Goal: Transaction & Acquisition: Obtain resource

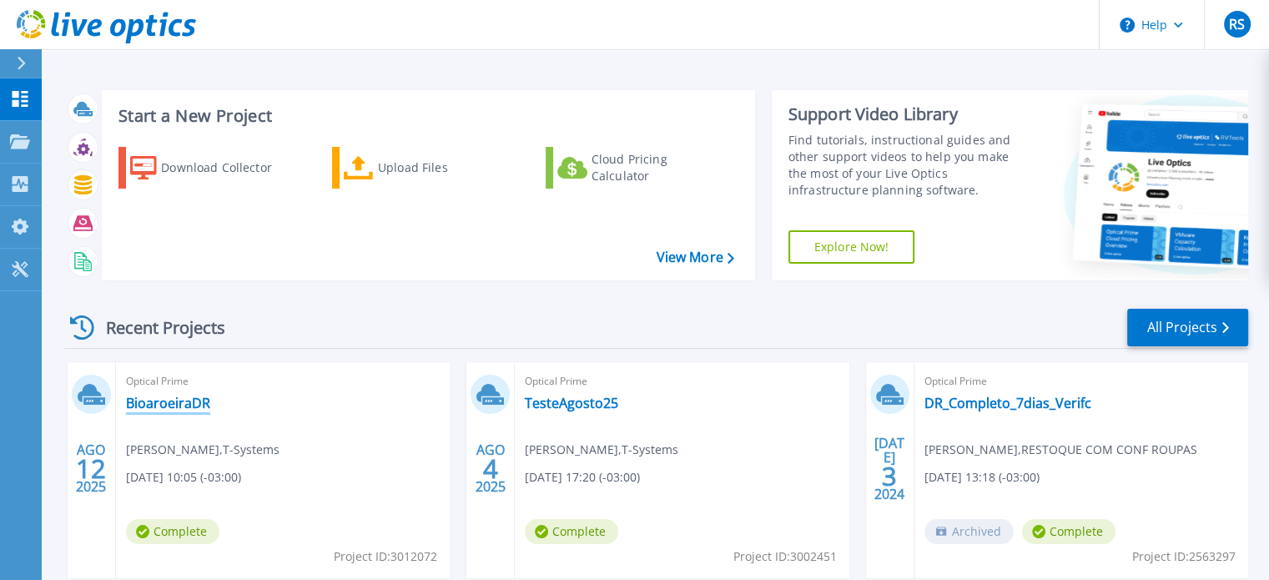
click at [150, 404] on link "BioaroeiraDR" at bounding box center [168, 403] width 84 height 17
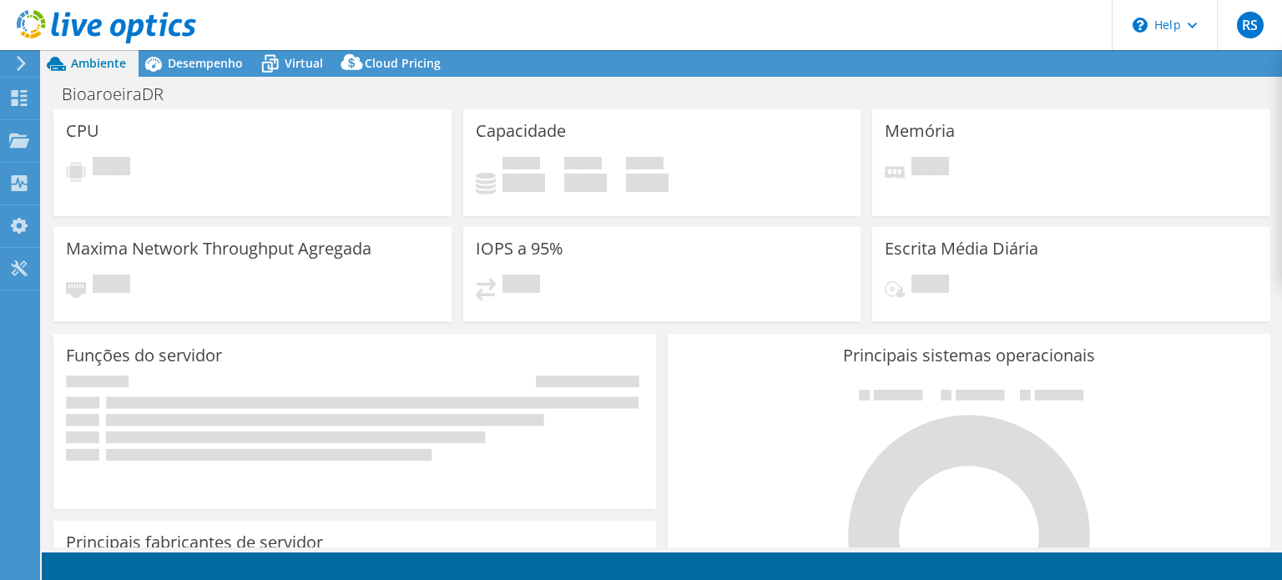
select select "USD"
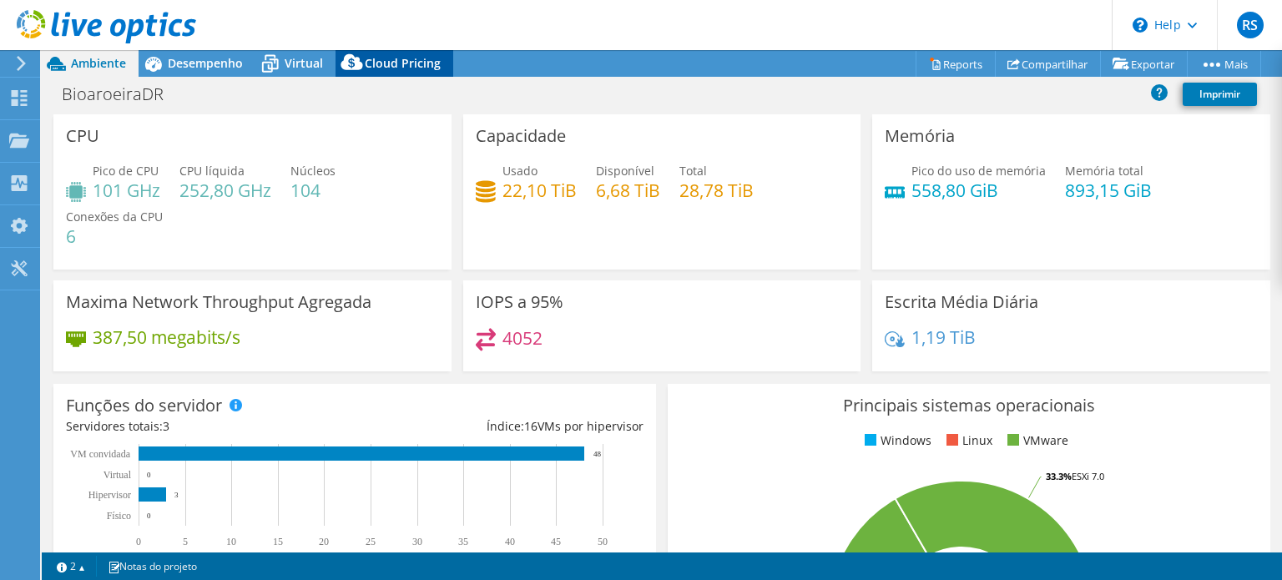
click at [398, 59] on span "Cloud Pricing" at bounding box center [403, 63] width 76 height 16
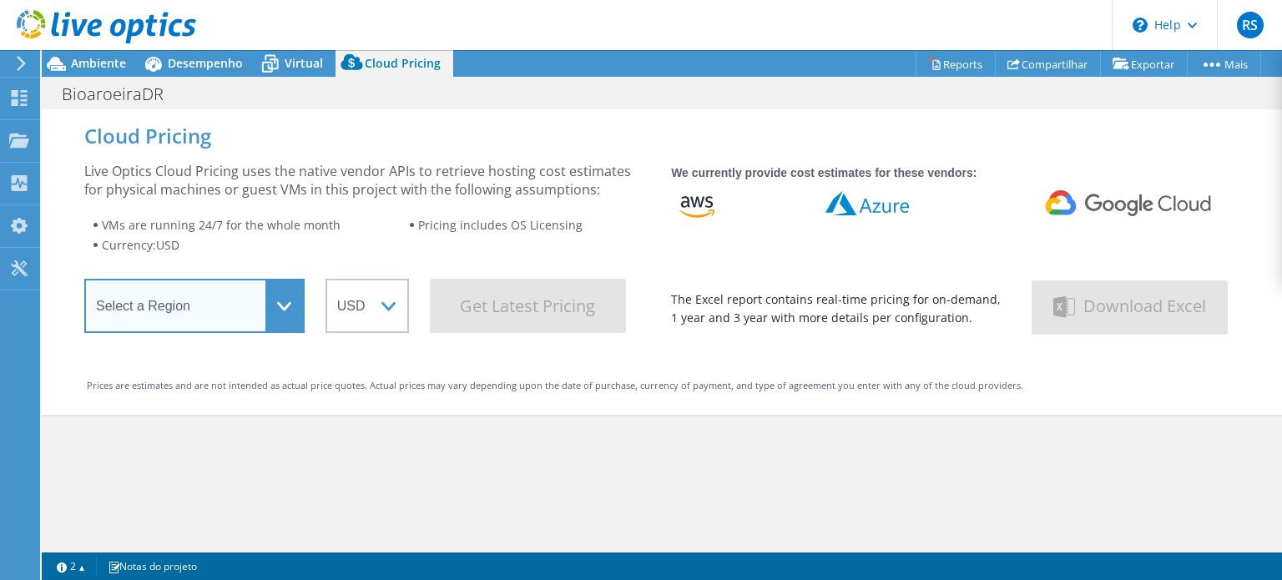
click at [281, 309] on select "Select a Region [GEOGRAPHIC_DATA] ([GEOGRAPHIC_DATA]) [GEOGRAPHIC_DATA] ([GEOGR…" at bounding box center [194, 306] width 220 height 54
select select "USEast"
click at [84, 284] on select "Select a Region [GEOGRAPHIC_DATA] ([GEOGRAPHIC_DATA]) [GEOGRAPHIC_DATA] ([GEOGR…" at bounding box center [194, 306] width 220 height 54
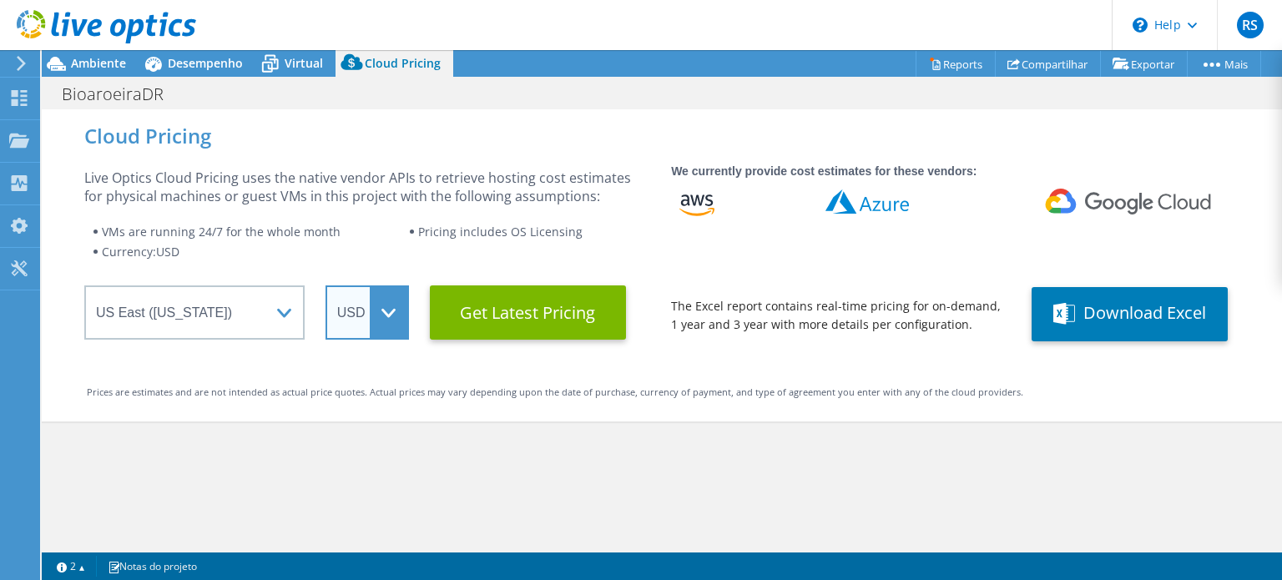
click at [399, 316] on select "ARS AUD BRL CAD CHF CLP CNY DKK EUR GBP HKD HUF INR JPY MXN MYR NOK NZD PEN SEK…" at bounding box center [366, 312] width 83 height 54
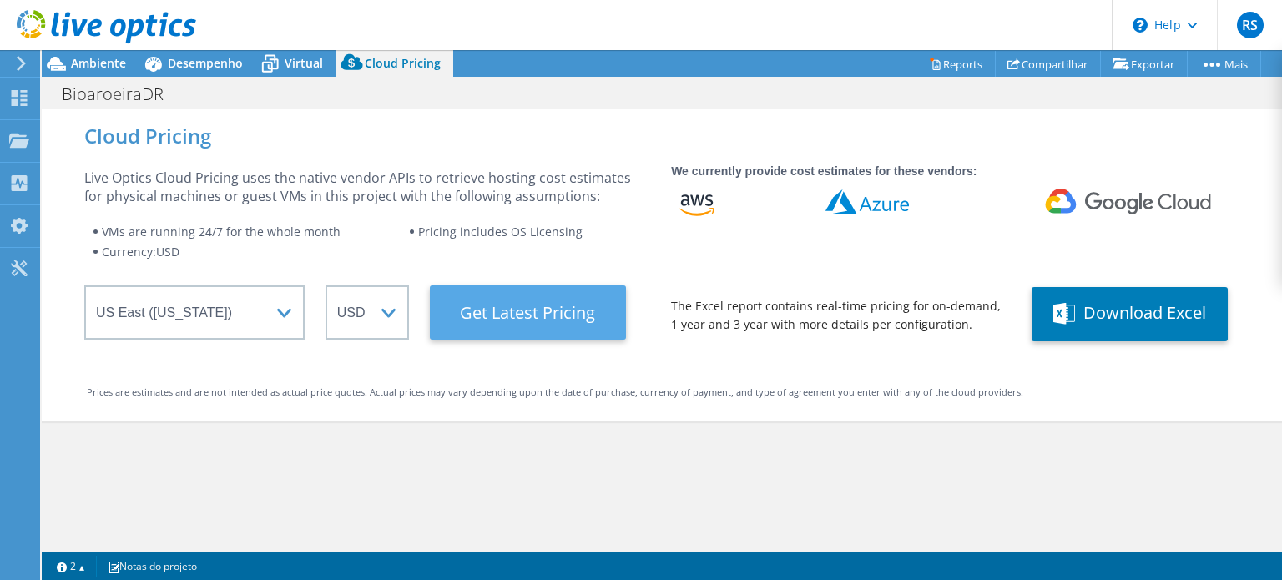
click at [551, 320] on Latest "Get Latest Pricing" at bounding box center [528, 312] width 196 height 54
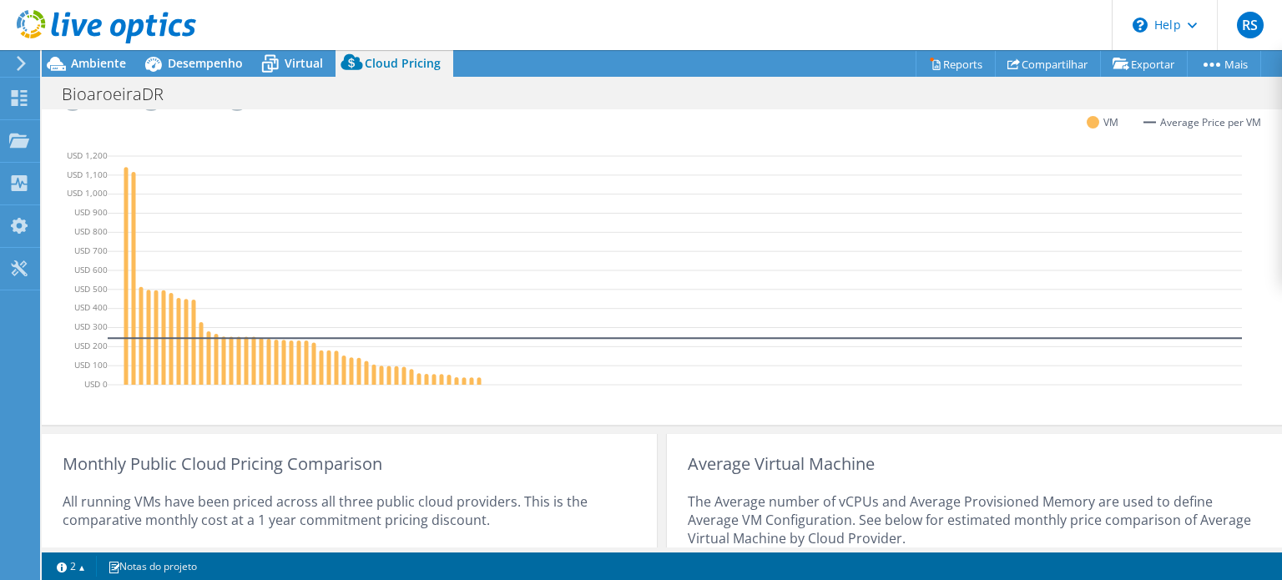
scroll to position [334, 0]
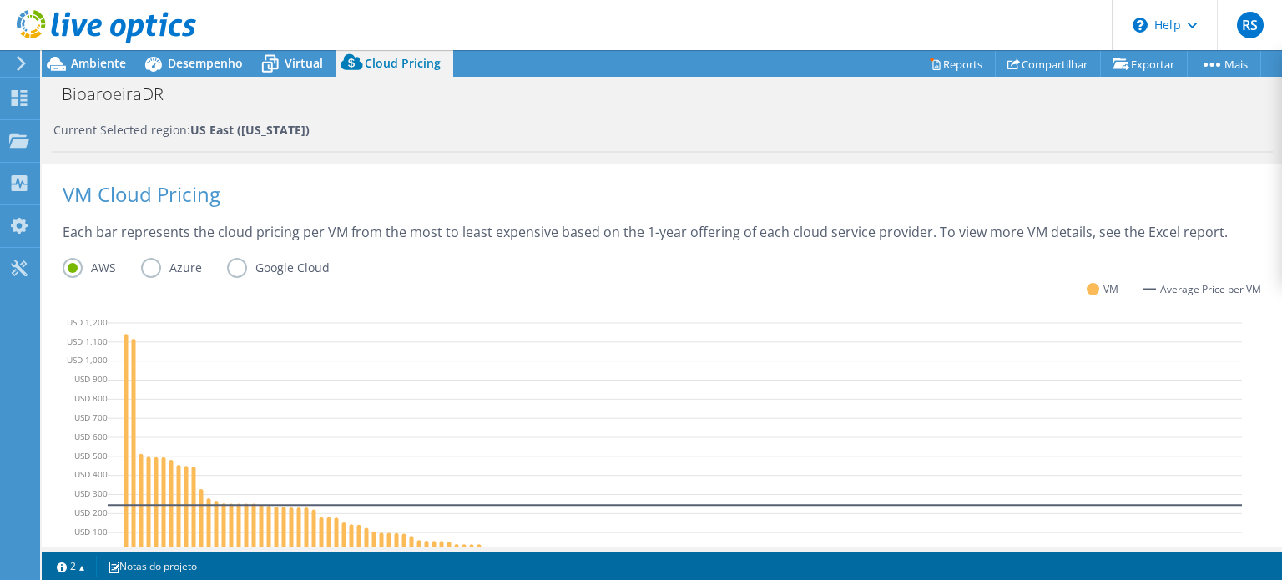
click at [157, 272] on label "Azure" at bounding box center [184, 268] width 86 height 20
click at [0, 0] on input "Azure" at bounding box center [0, 0] width 0 height 0
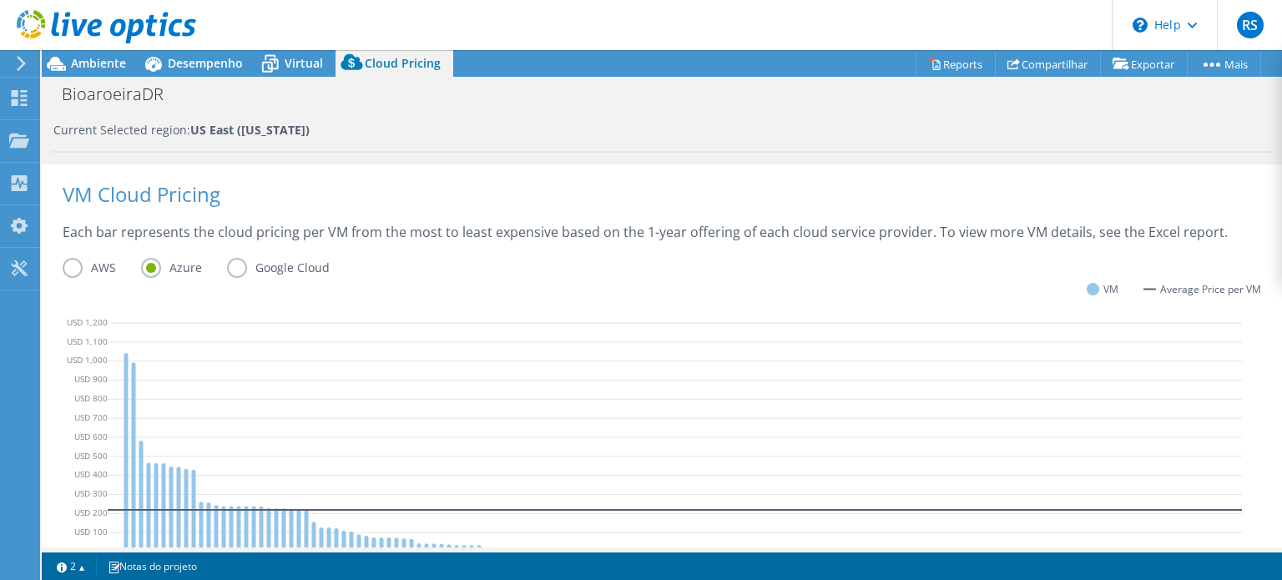
click at [234, 273] on label "Google Cloud" at bounding box center [291, 268] width 128 height 20
click at [0, 0] on input "Google Cloud" at bounding box center [0, 0] width 0 height 0
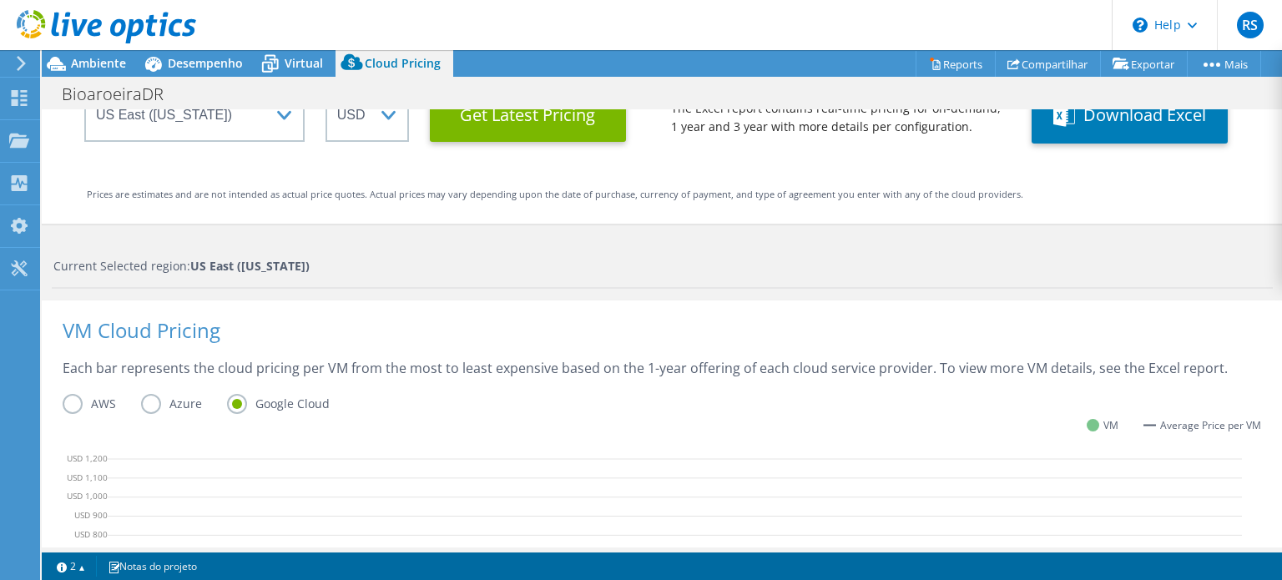
scroll to position [31, 0]
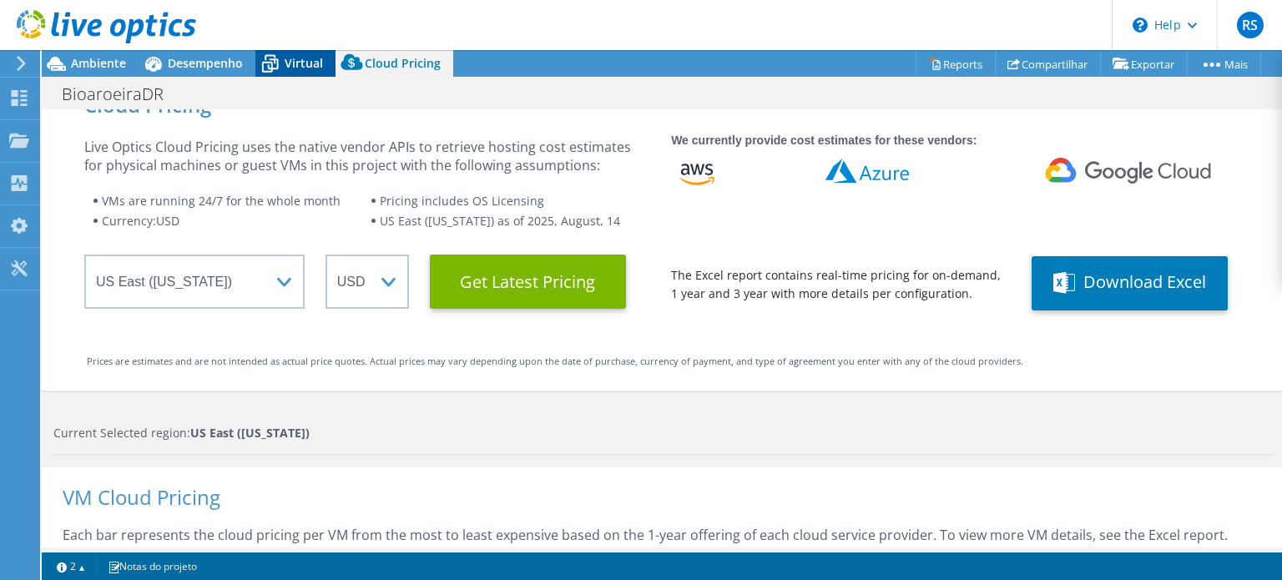
click at [281, 69] on icon at bounding box center [269, 63] width 29 height 29
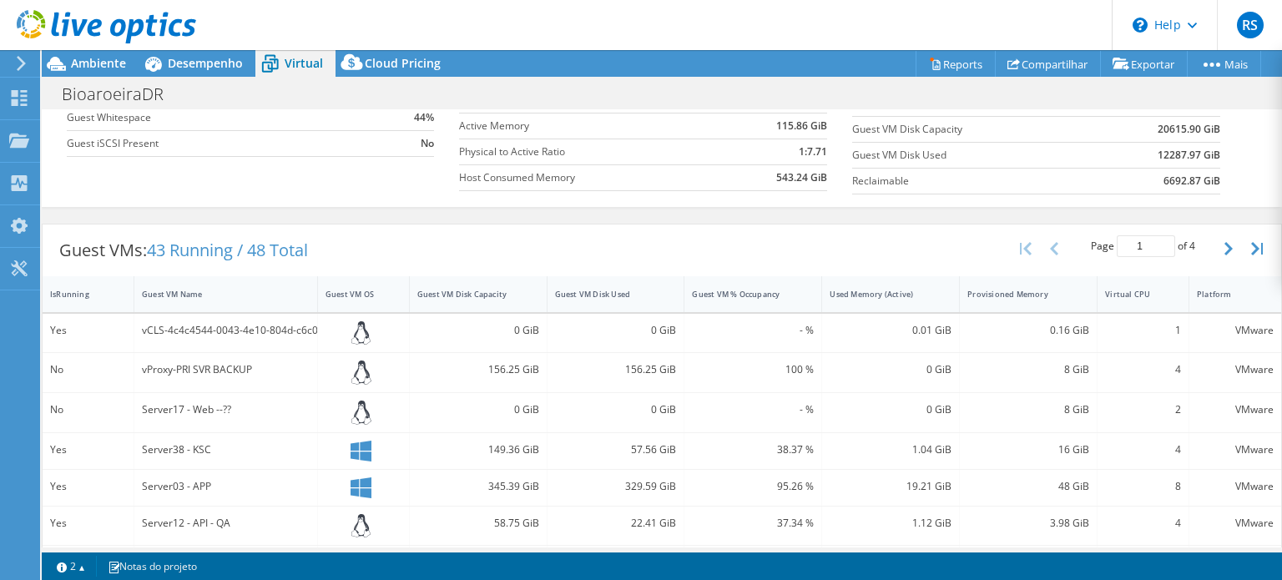
scroll to position [668, 0]
click at [296, 393] on div "Server17 - Web --??" at bounding box center [226, 412] width 184 height 39
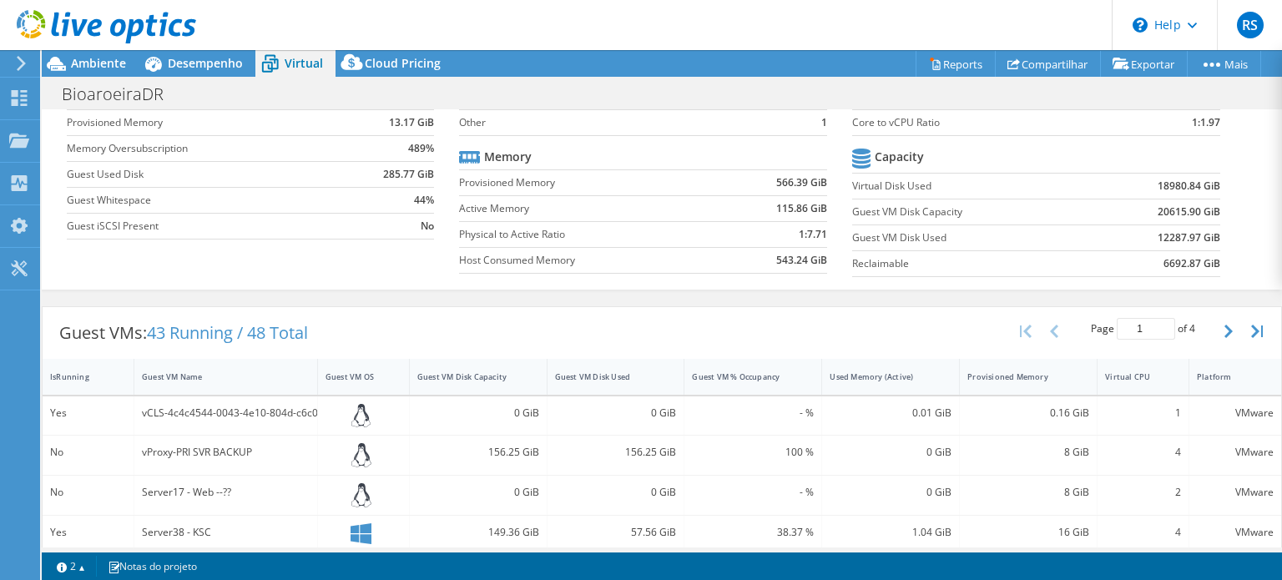
scroll to position [417, 0]
click at [949, 55] on link "Reports" at bounding box center [955, 64] width 80 height 26
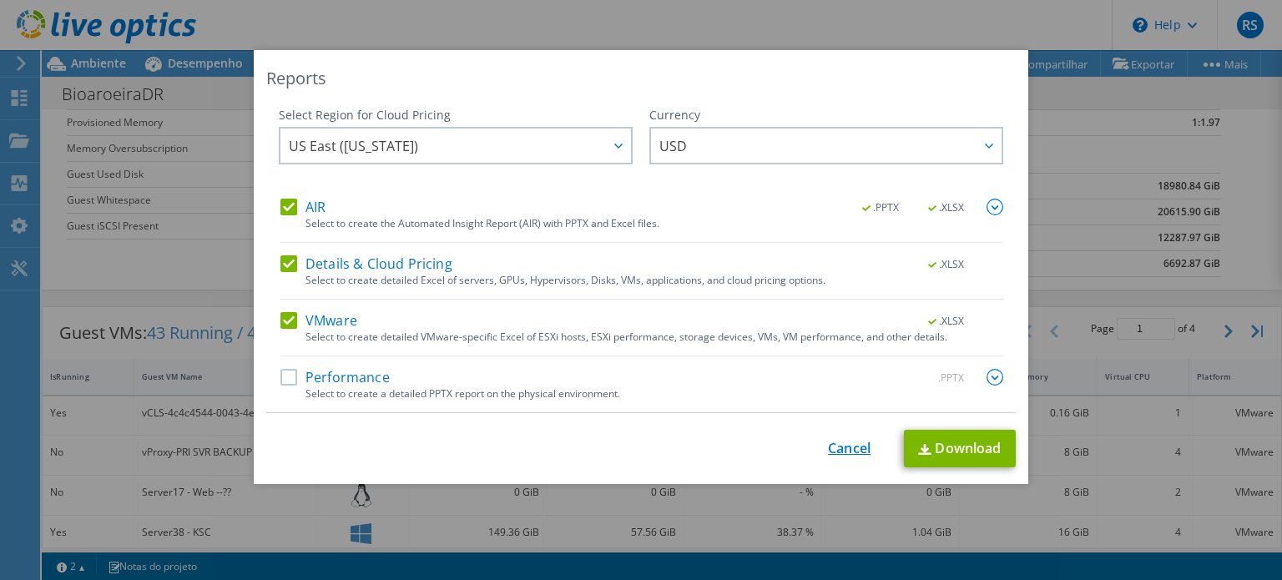
click at [851, 443] on link "Cancel" at bounding box center [849, 449] width 43 height 16
